Goal: Transaction & Acquisition: Purchase product/service

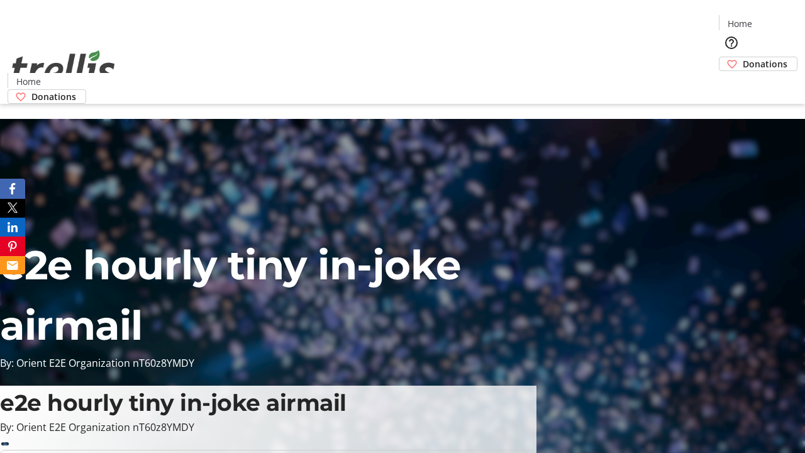
click at [769, 19] on span "Sign Up" at bounding box center [774, 17] width 36 height 15
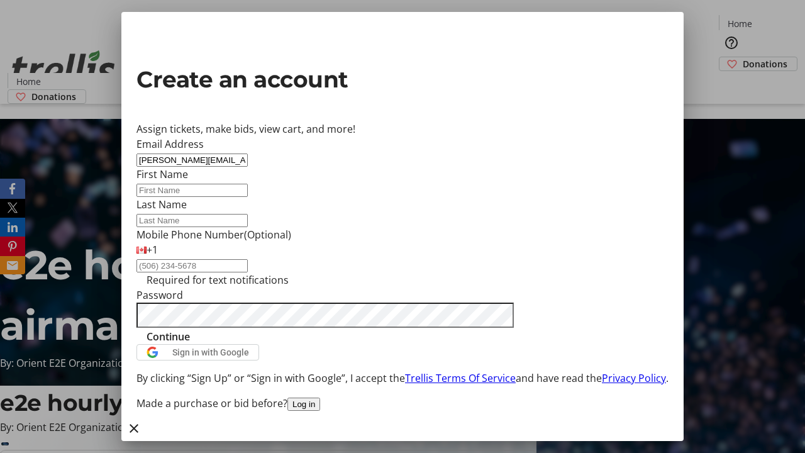
type input "[PERSON_NAME][EMAIL_ADDRESS][DOMAIN_NAME]"
type input "[PERSON_NAME]"
click at [190, 344] on span "Continue" at bounding box center [168, 336] width 43 height 15
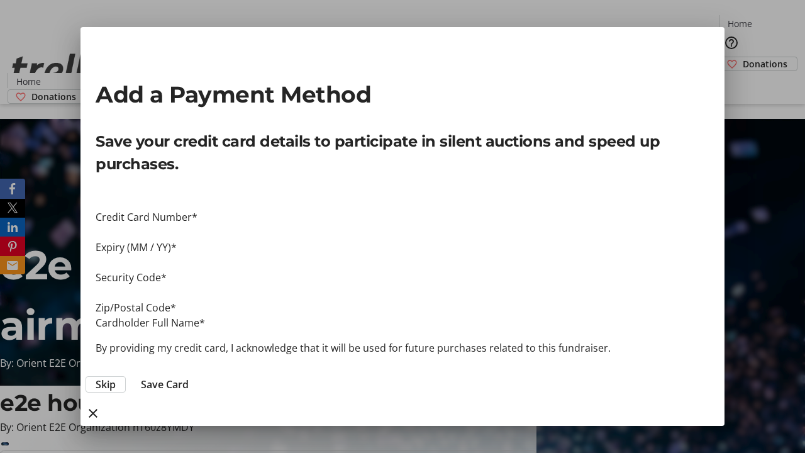
click at [116, 377] on span "Skip" at bounding box center [106, 384] width 20 height 15
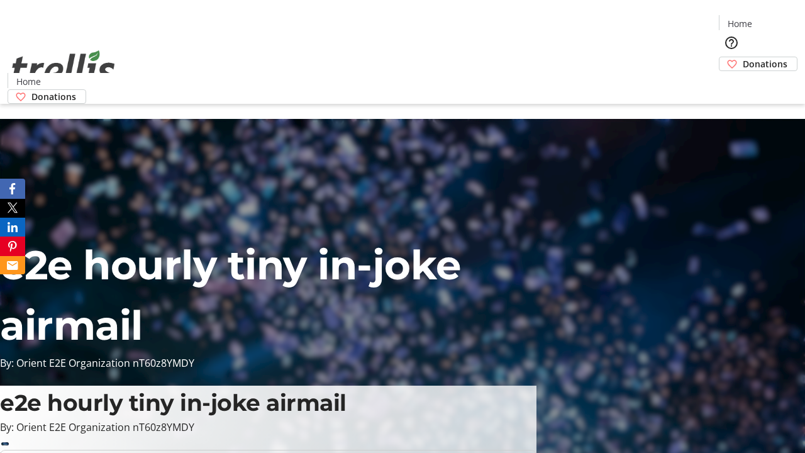
click at [743, 57] on span "Donations" at bounding box center [765, 63] width 45 height 13
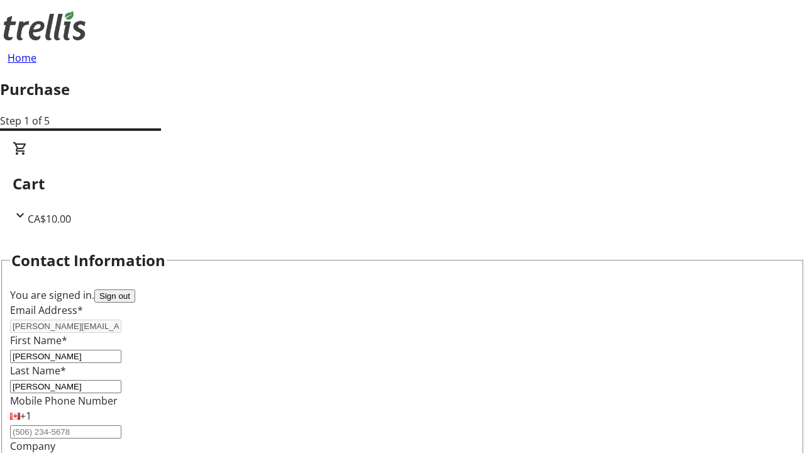
select select "BC"
select select "CA"
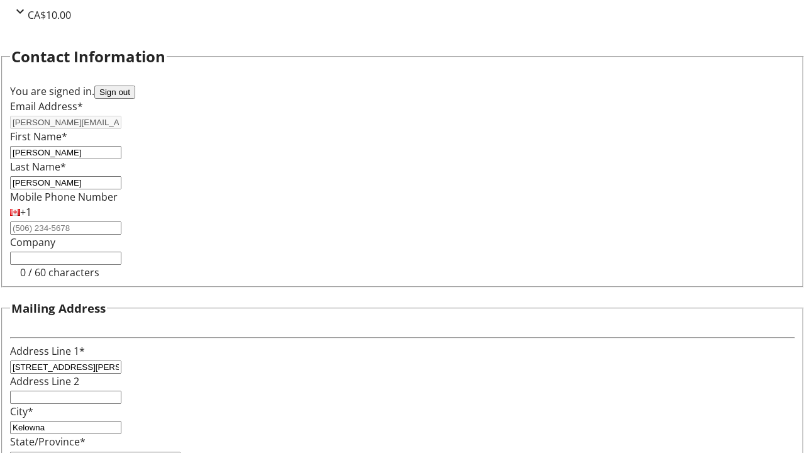
type input "V1Y 0C2"
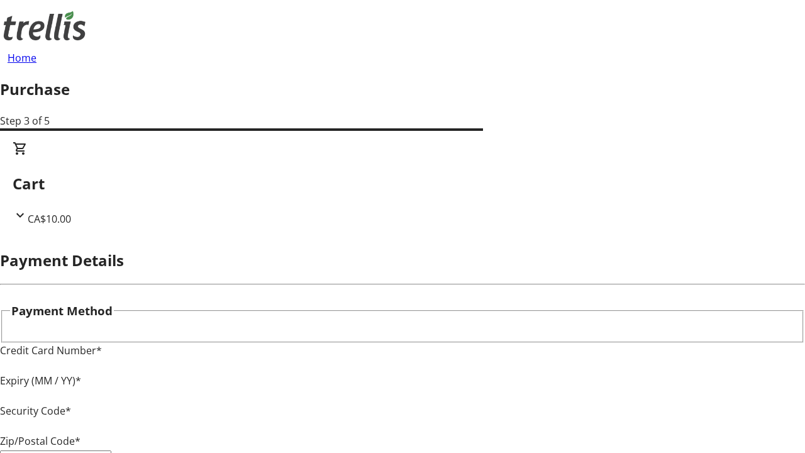
type input "V1Y 0C2"
